Goal: Navigation & Orientation: Understand site structure

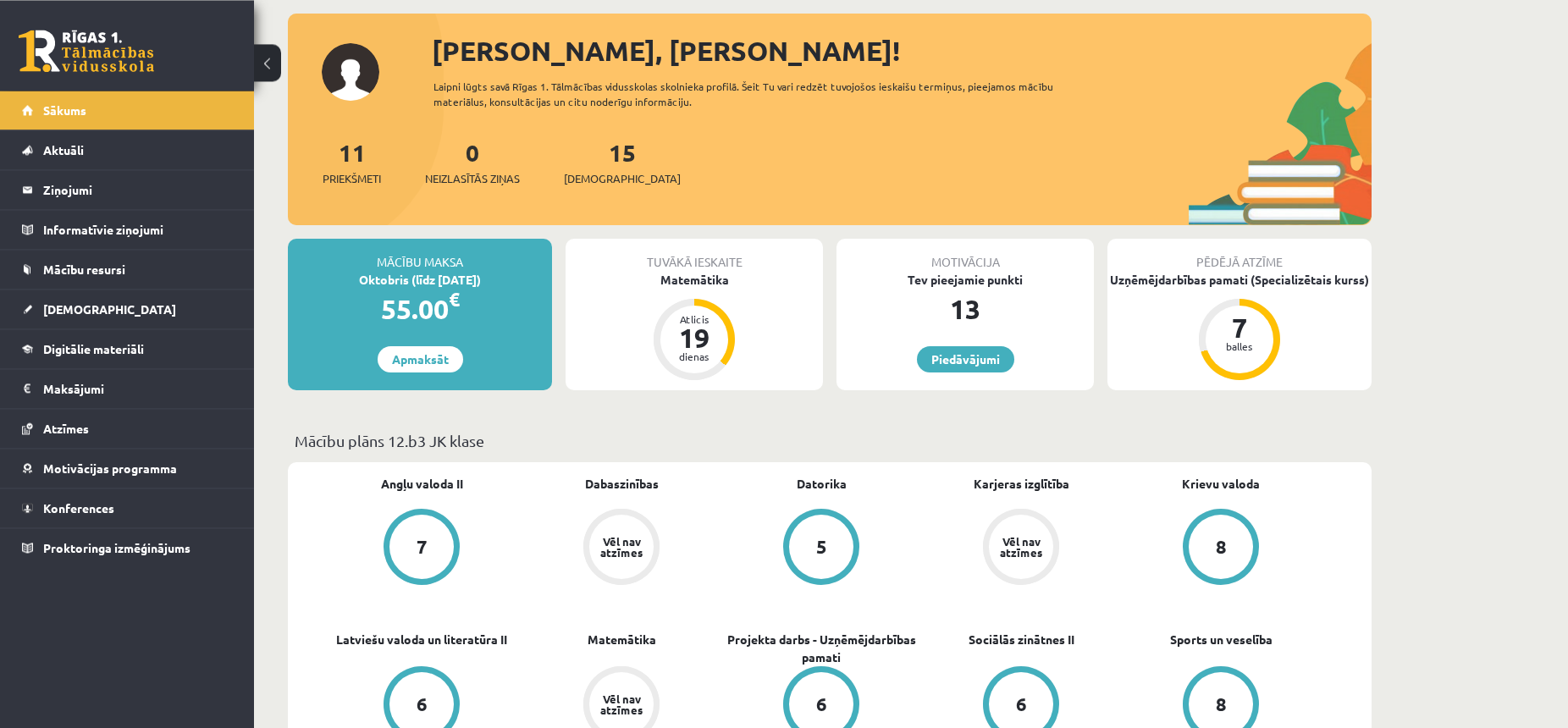
scroll to position [87, 0]
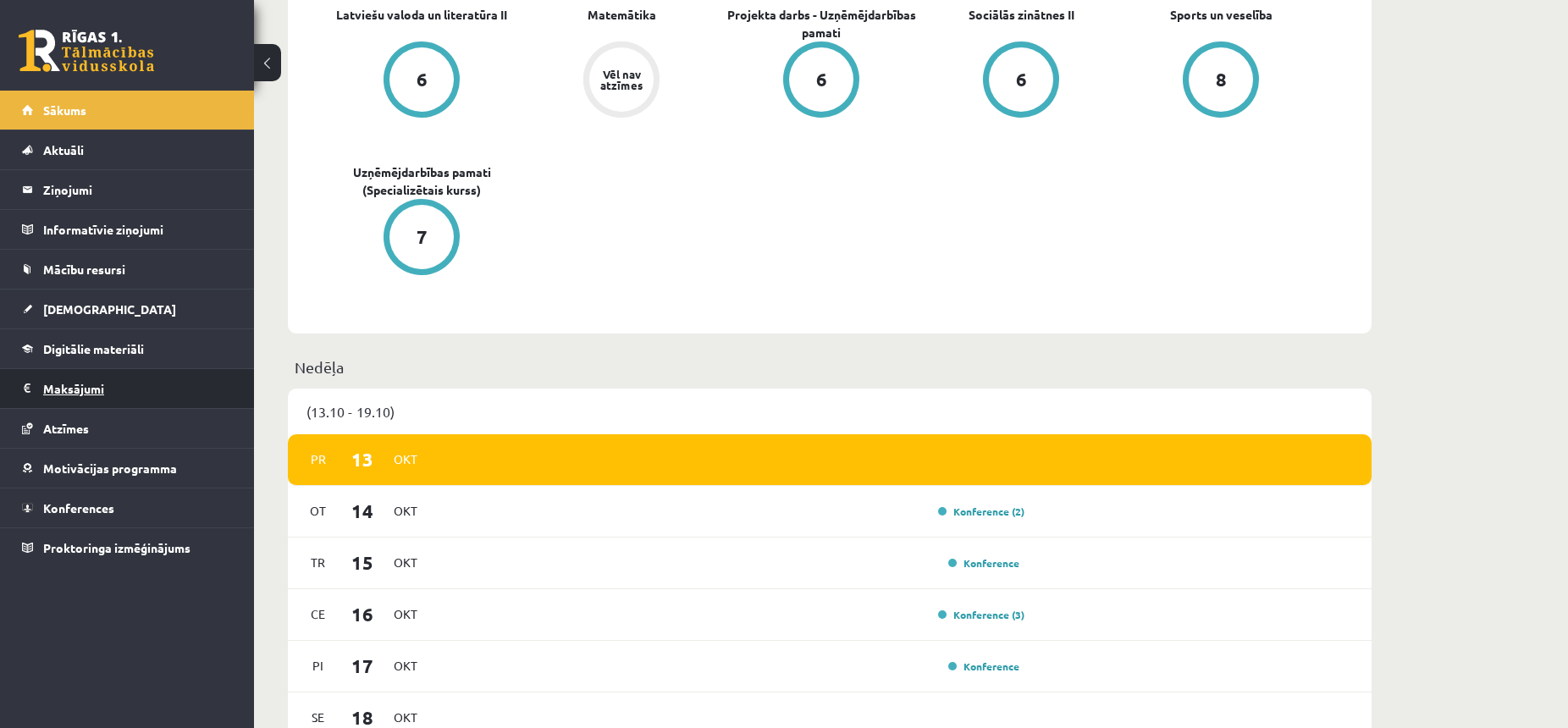
click at [118, 386] on legend "Maksājumi 0" at bounding box center [137, 388] width 189 height 39
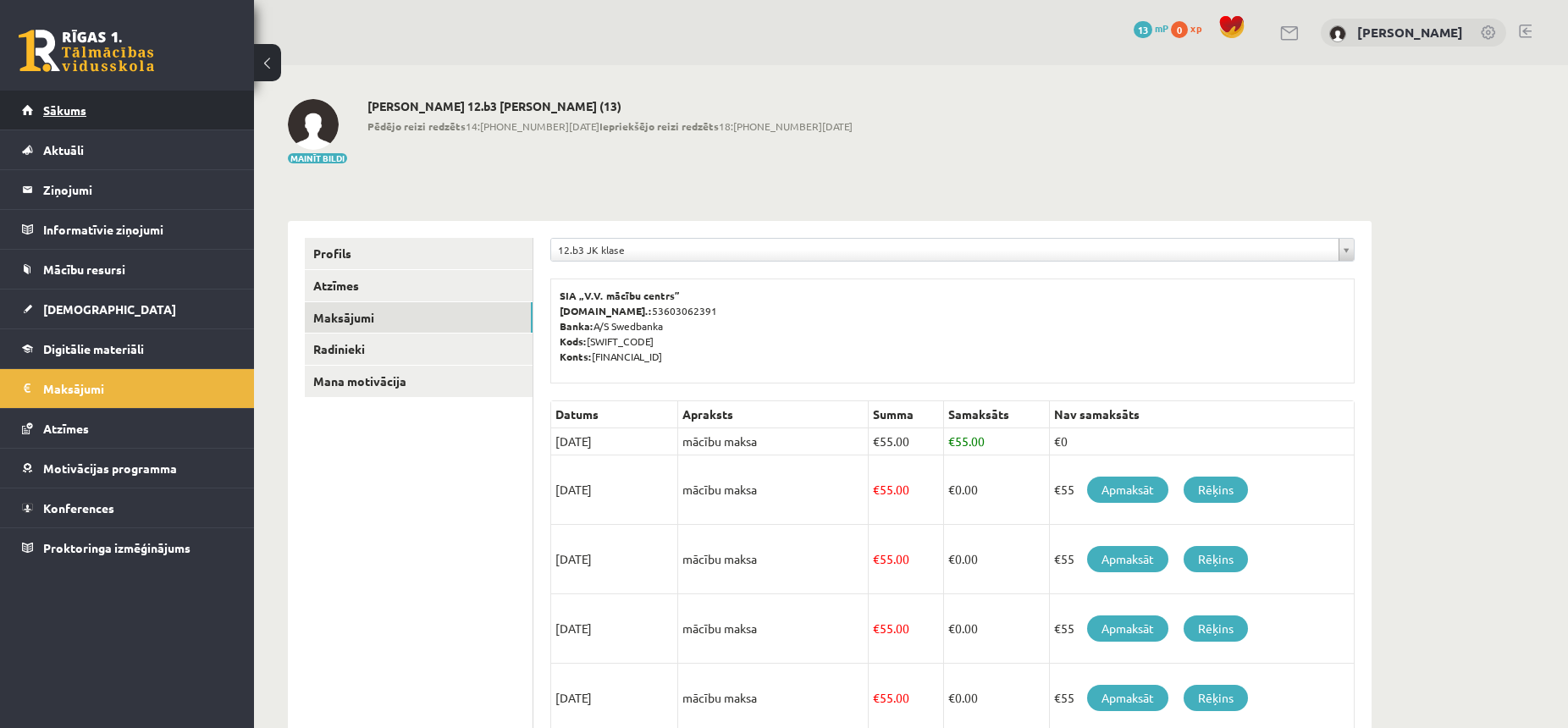
click at [98, 108] on link "Sākums" at bounding box center [128, 110] width 211 height 39
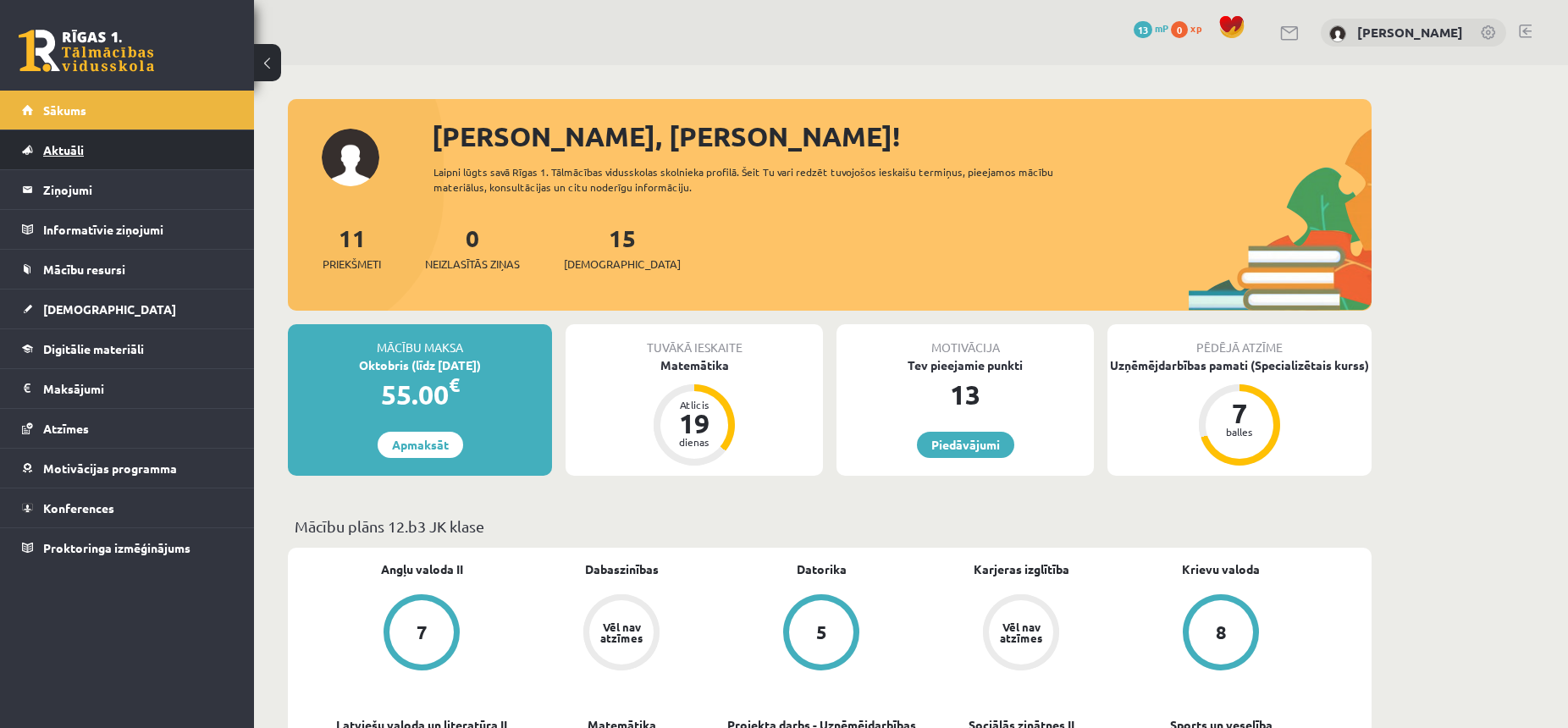
click at [89, 142] on link "Aktuāli" at bounding box center [128, 149] width 211 height 39
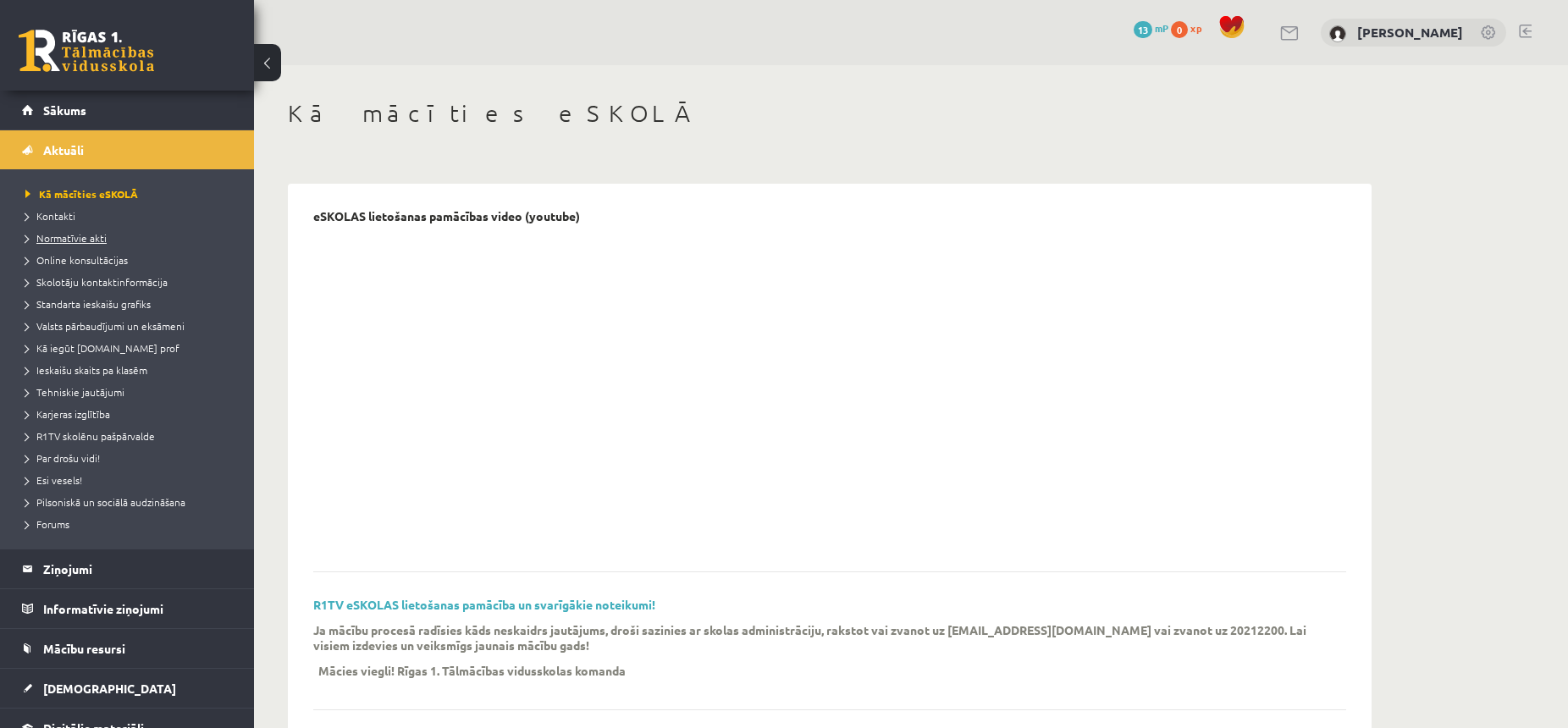
scroll to position [218, 0]
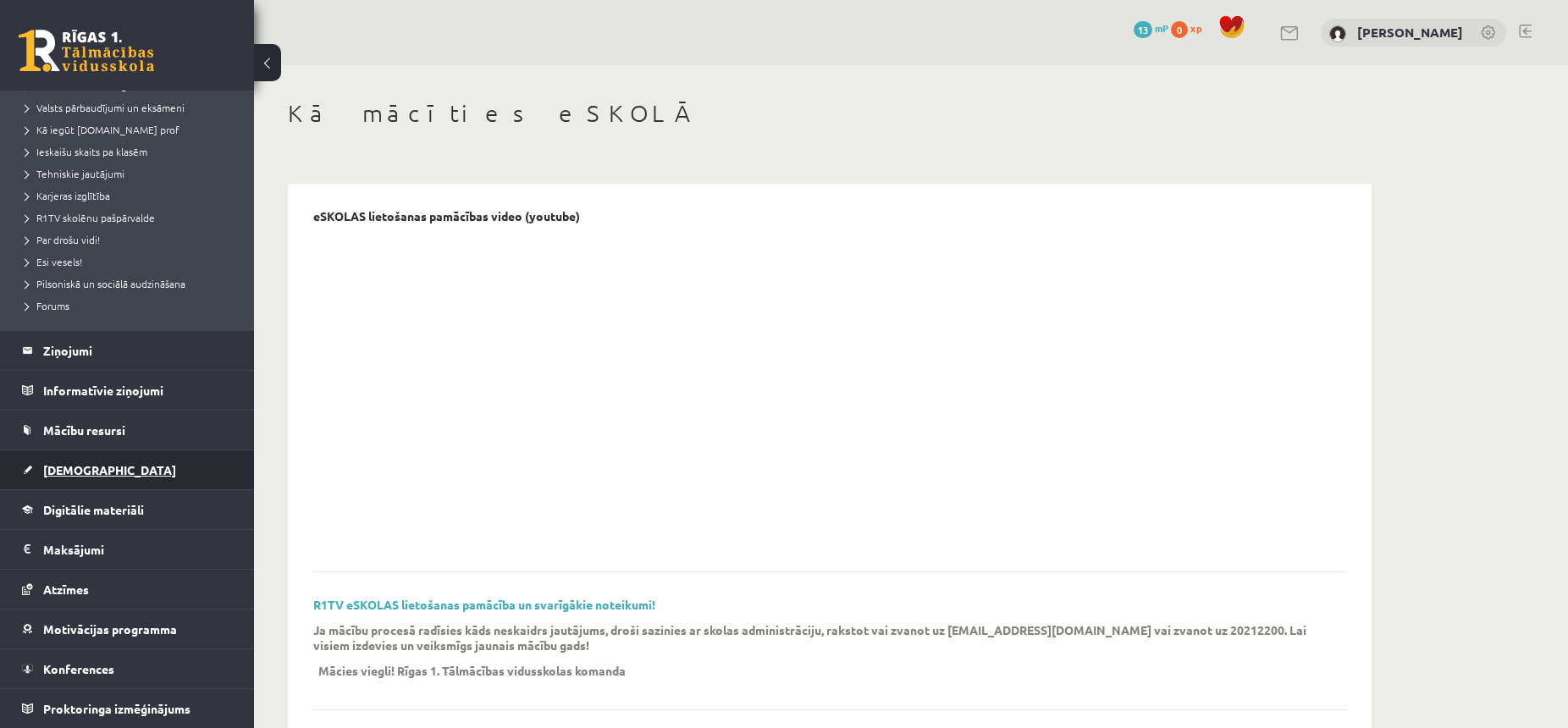
click at [117, 457] on link "[DEMOGRAPHIC_DATA]" at bounding box center [128, 469] width 211 height 39
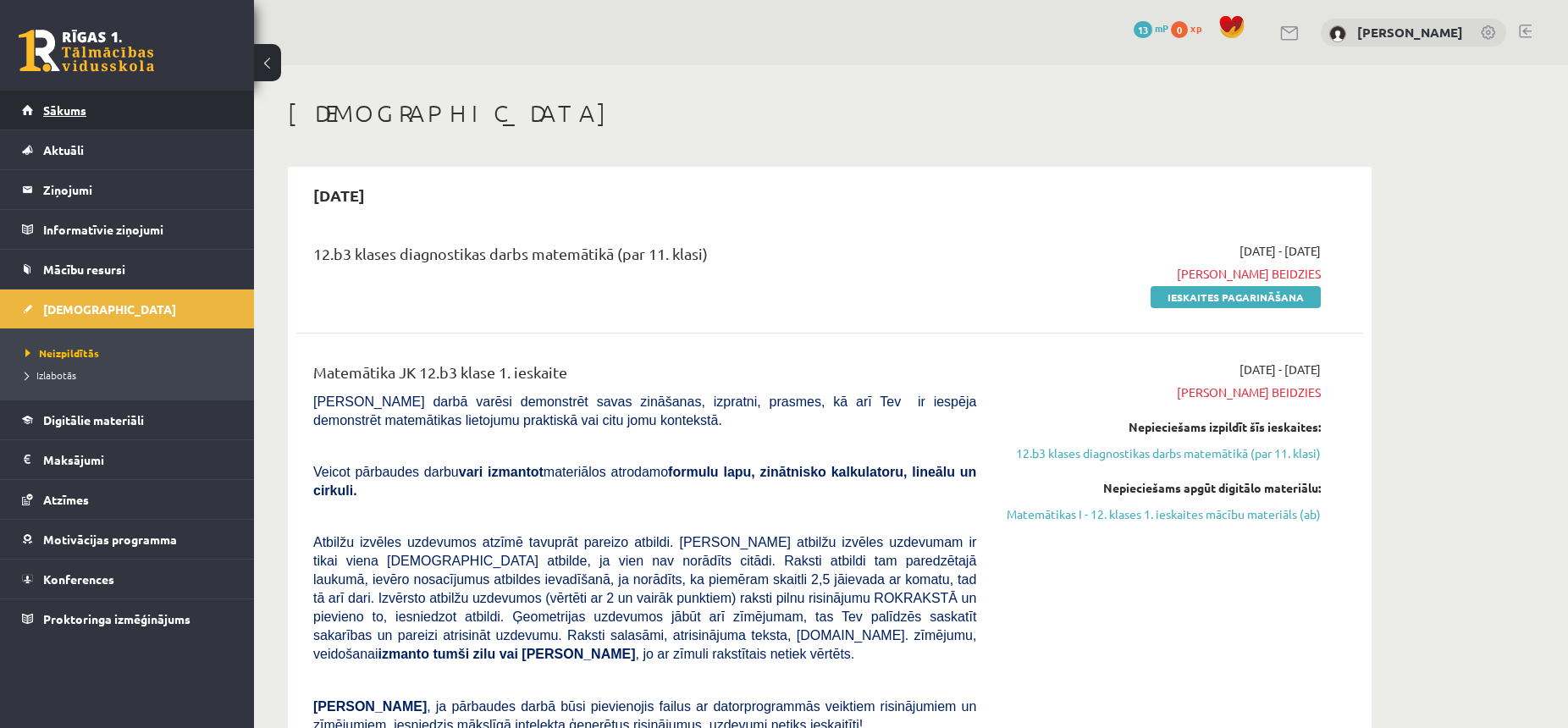
click at [91, 110] on link "Sākums" at bounding box center [128, 110] width 211 height 39
